Goal: Information Seeking & Learning: Compare options

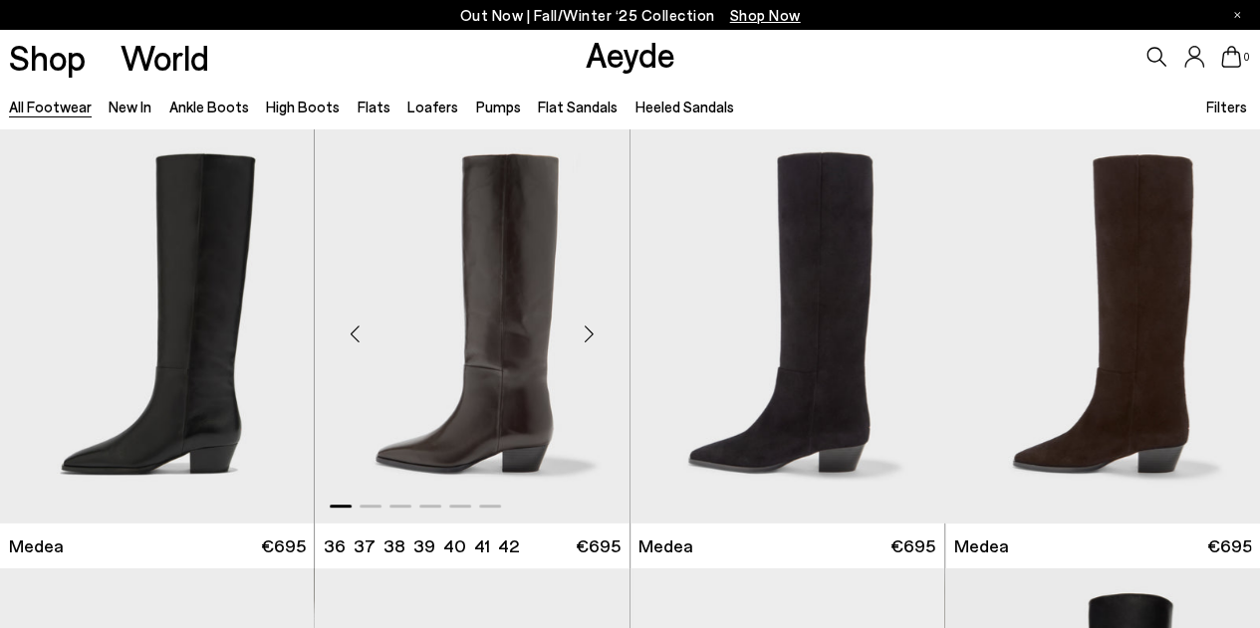
click at [532, 302] on img "1 / 6" at bounding box center [472, 325] width 315 height 395
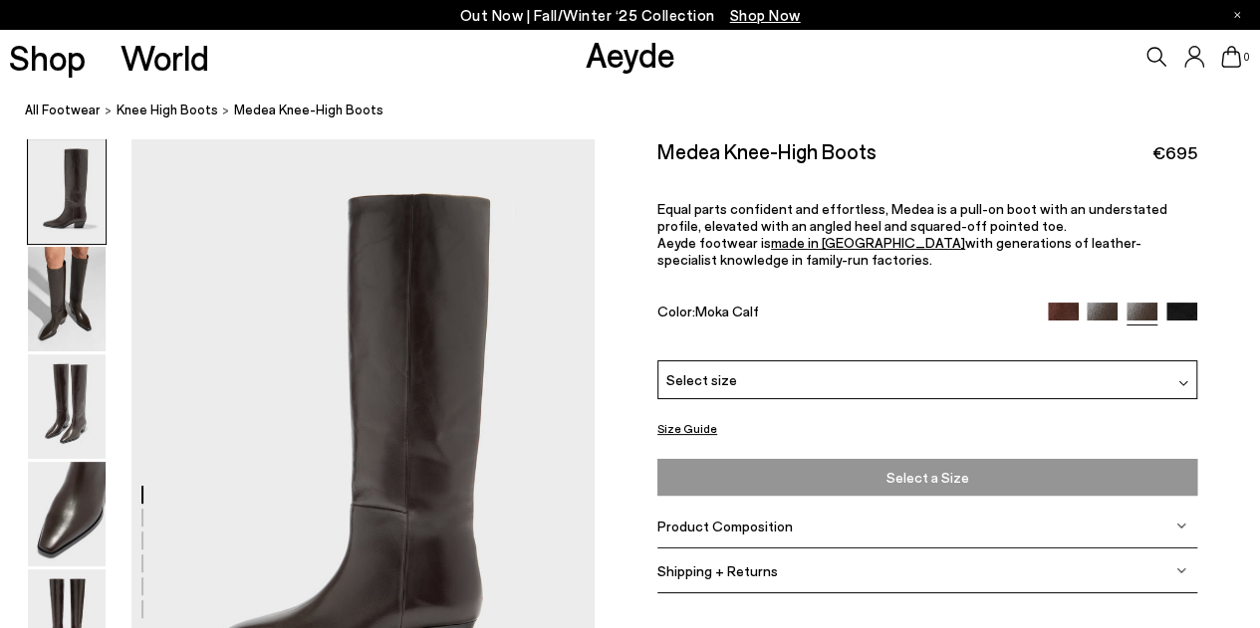
scroll to position [175, 0]
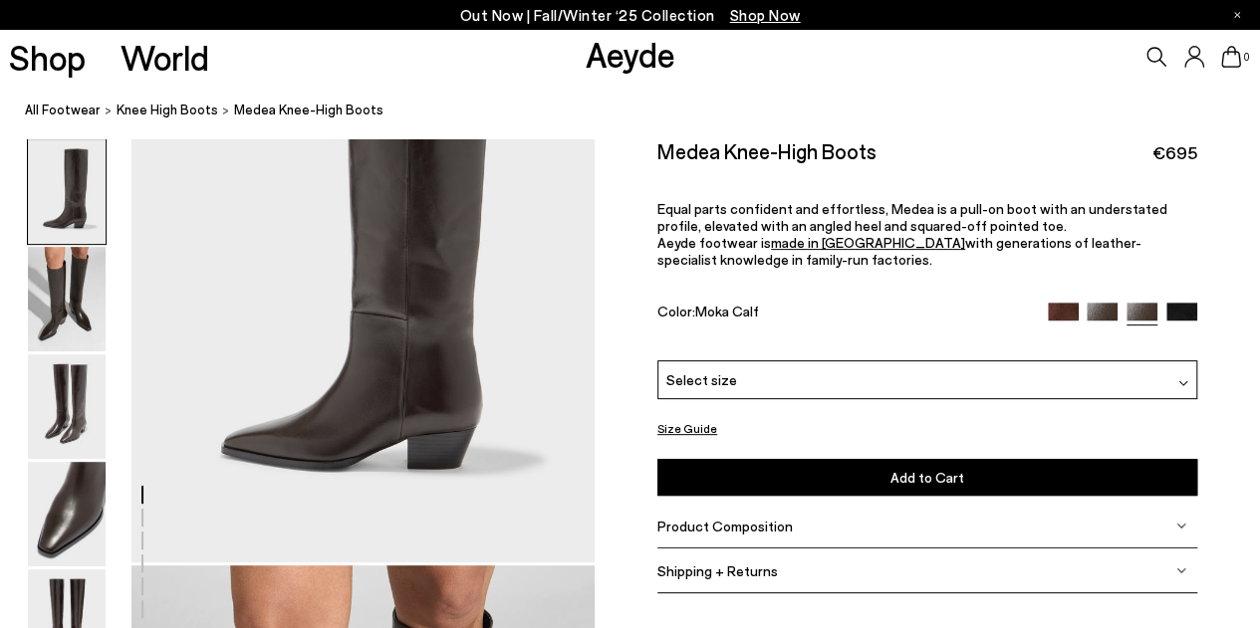
click at [749, 532] on div "Product Composition" at bounding box center [927, 526] width 540 height 45
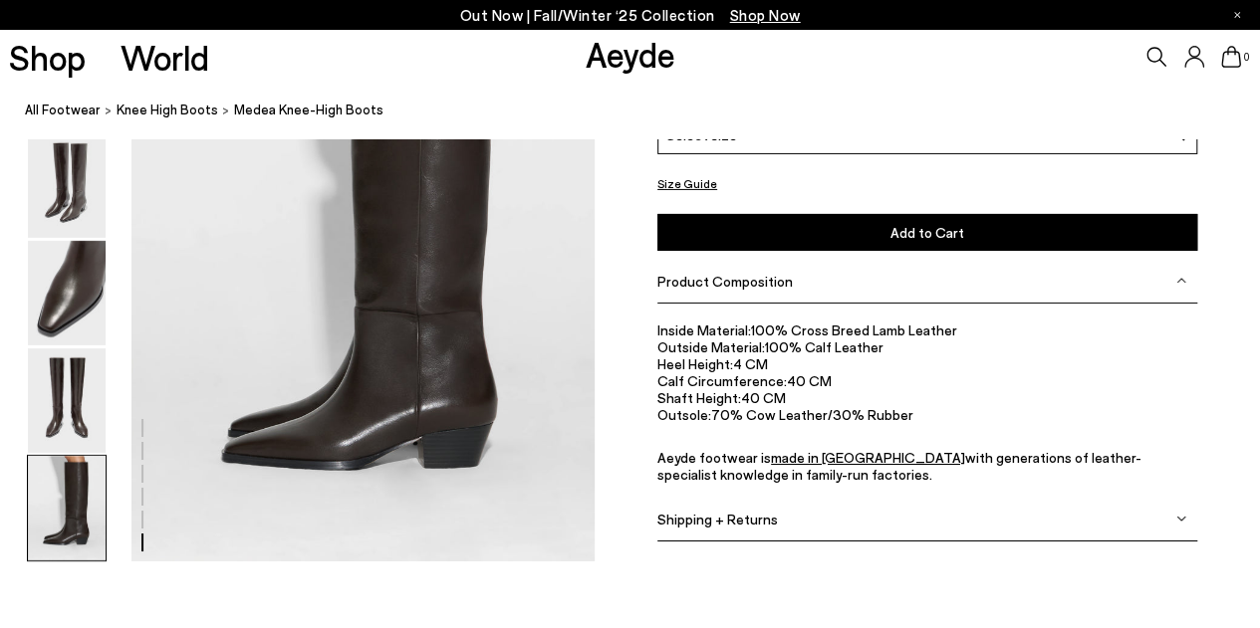
scroll to position [3308, 0]
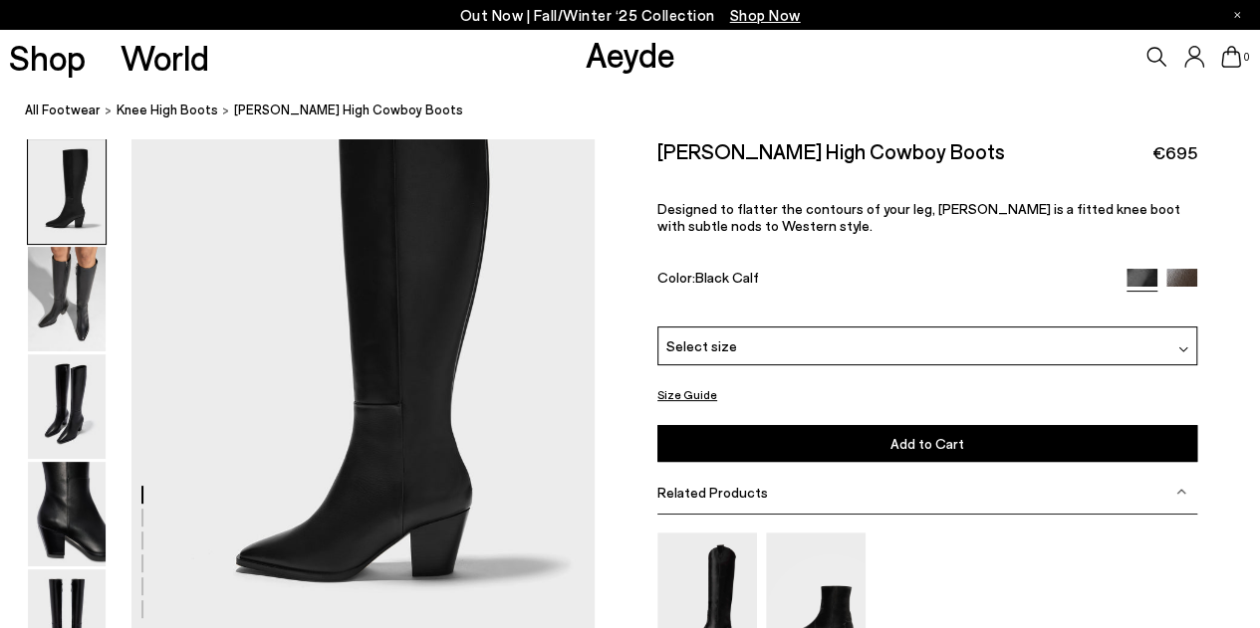
scroll to position [82, 0]
click at [76, 317] on img at bounding box center [67, 299] width 78 height 105
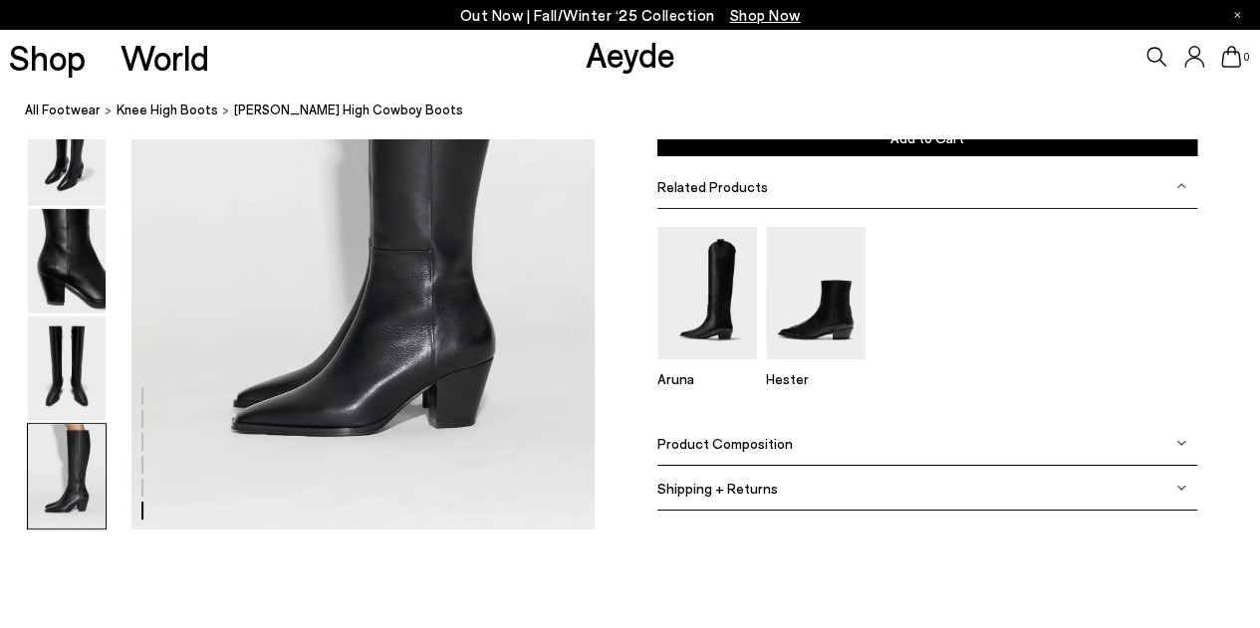
scroll to position [3342, 0]
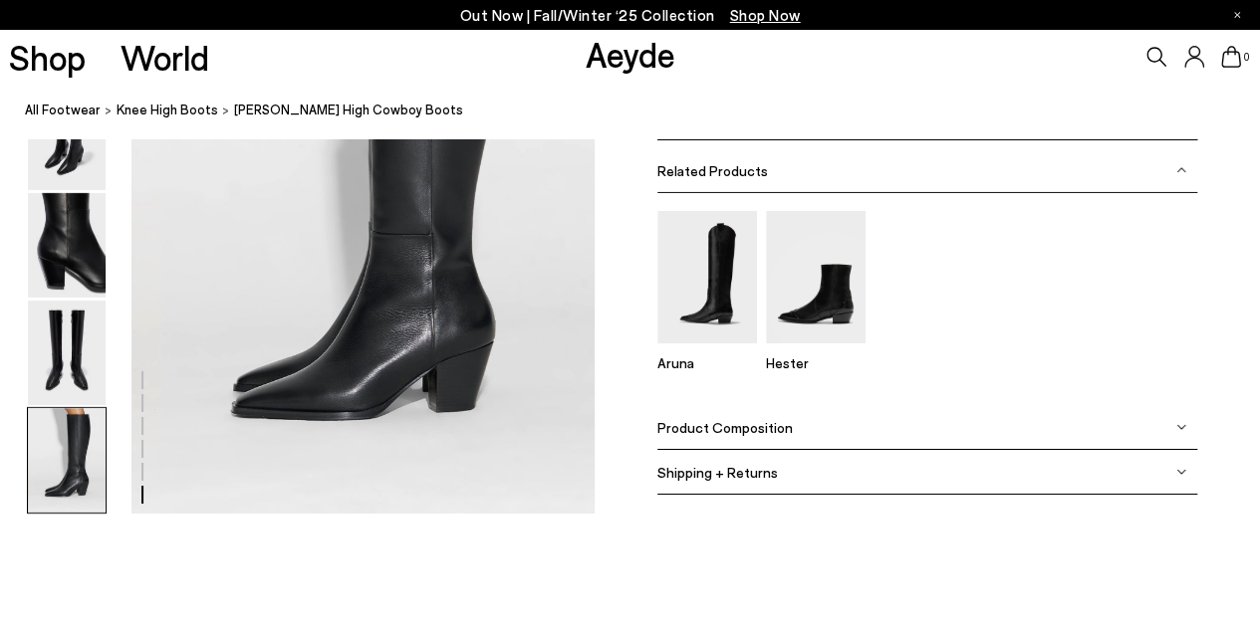
click at [985, 432] on div "Product Composition" at bounding box center [927, 427] width 540 height 45
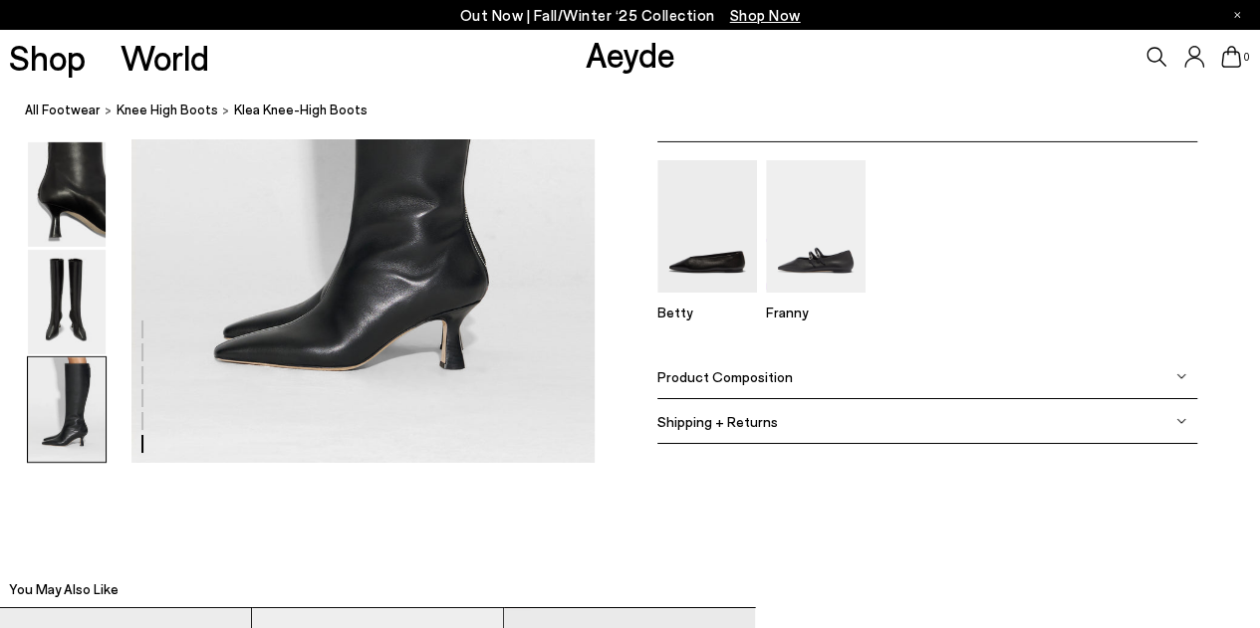
scroll to position [3492, 0]
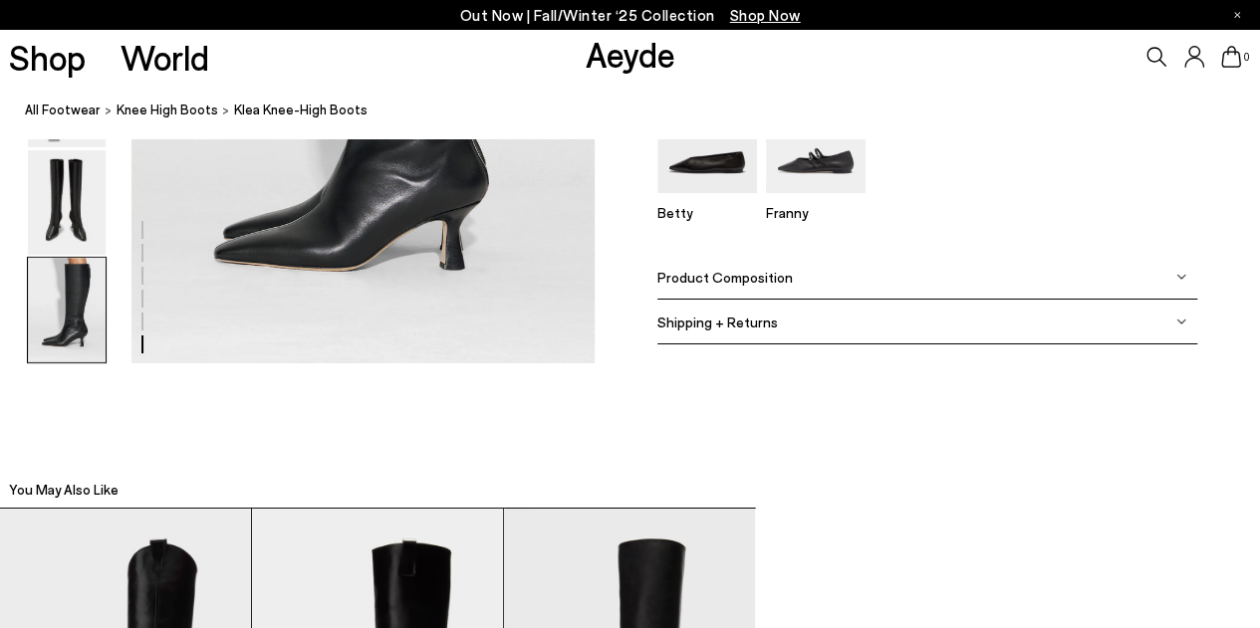
click at [811, 270] on div "Product Composition" at bounding box center [927, 277] width 540 height 45
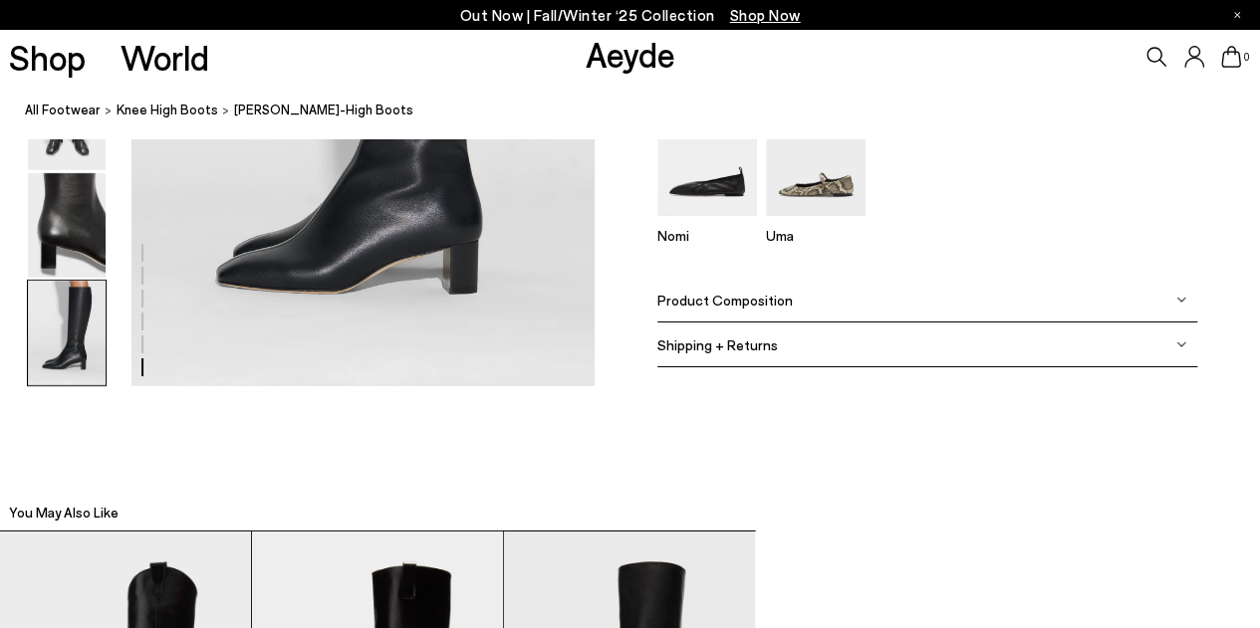
scroll to position [3476, 0]
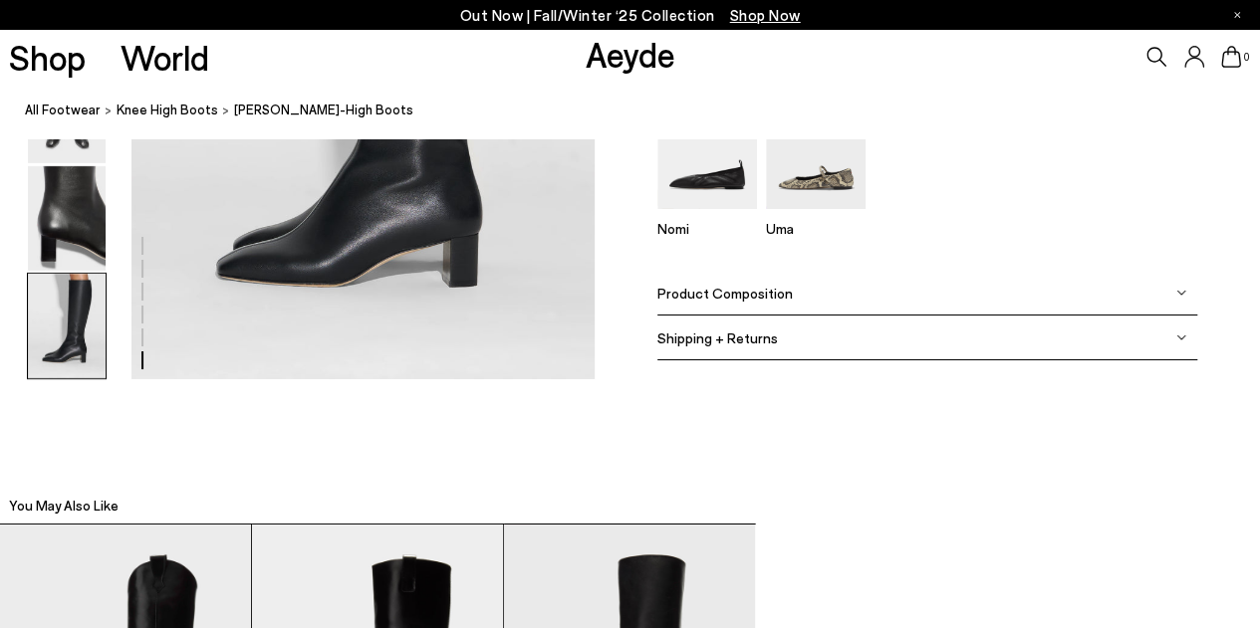
click at [836, 286] on div "Product Composition" at bounding box center [927, 293] width 540 height 45
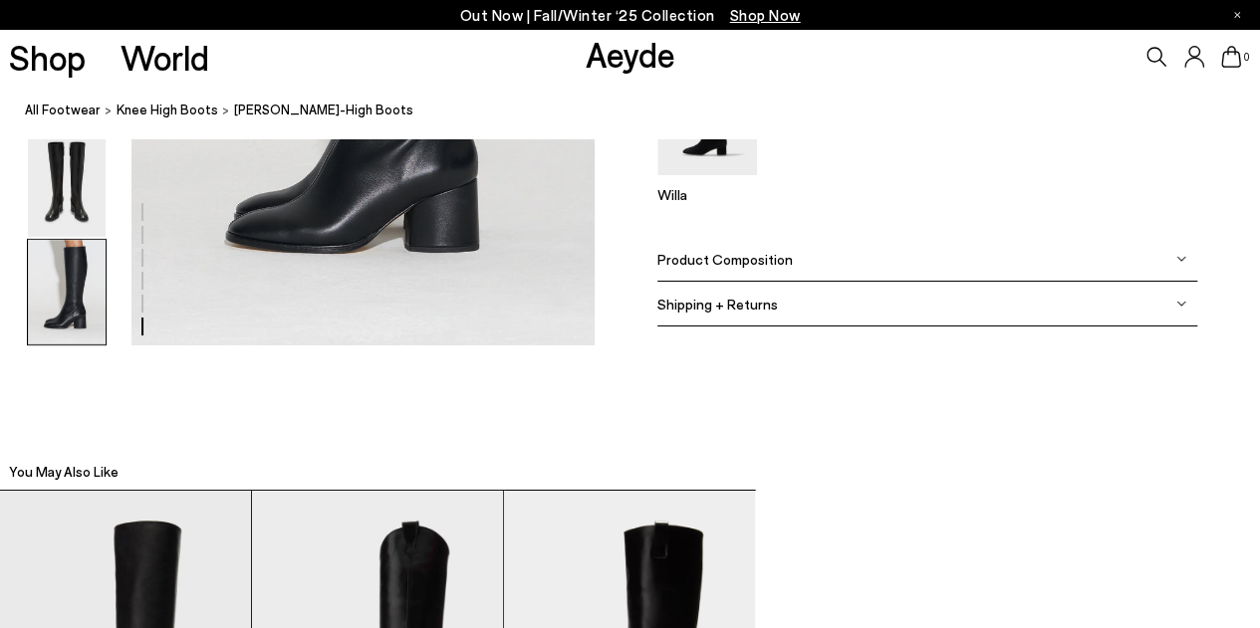
scroll to position [3513, 0]
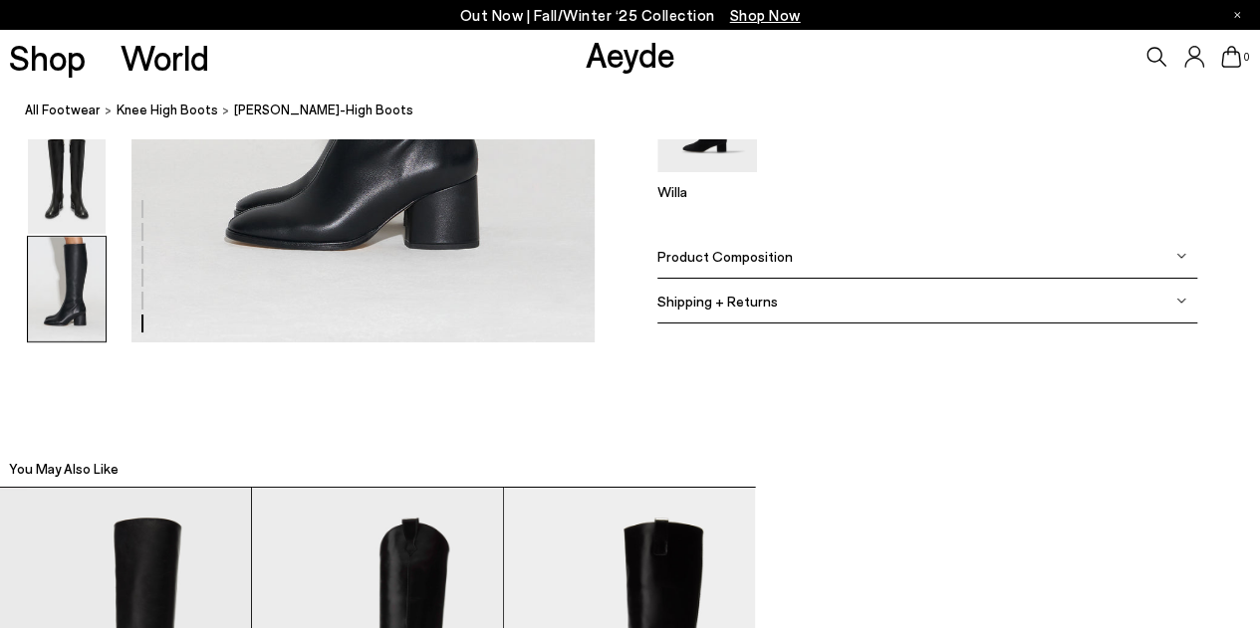
click at [787, 264] on div "Product Composition" at bounding box center [927, 256] width 540 height 45
